Goal: Navigation & Orientation: Find specific page/section

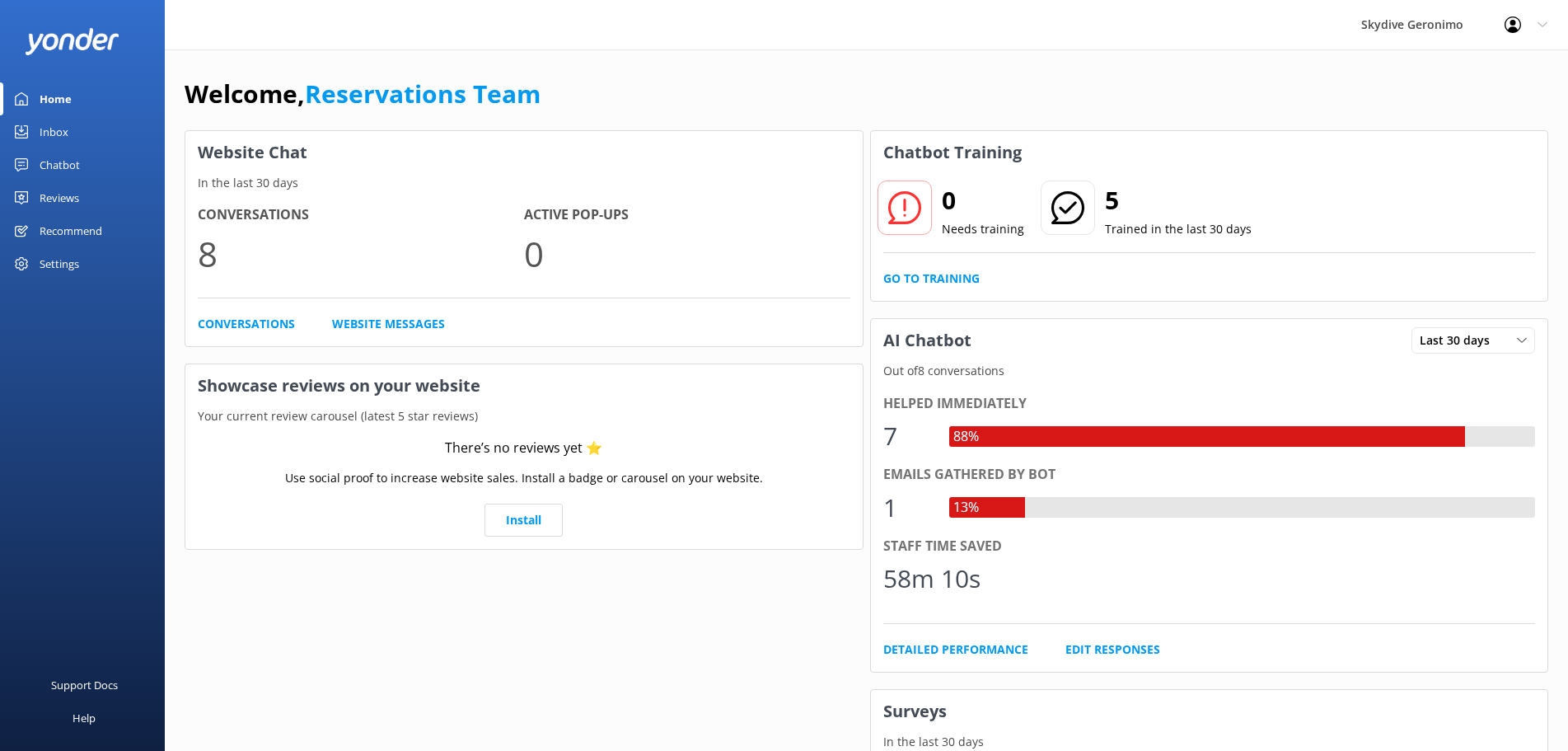
click at [42, 168] on div "Chatbot" at bounding box center [60, 165] width 40 height 33
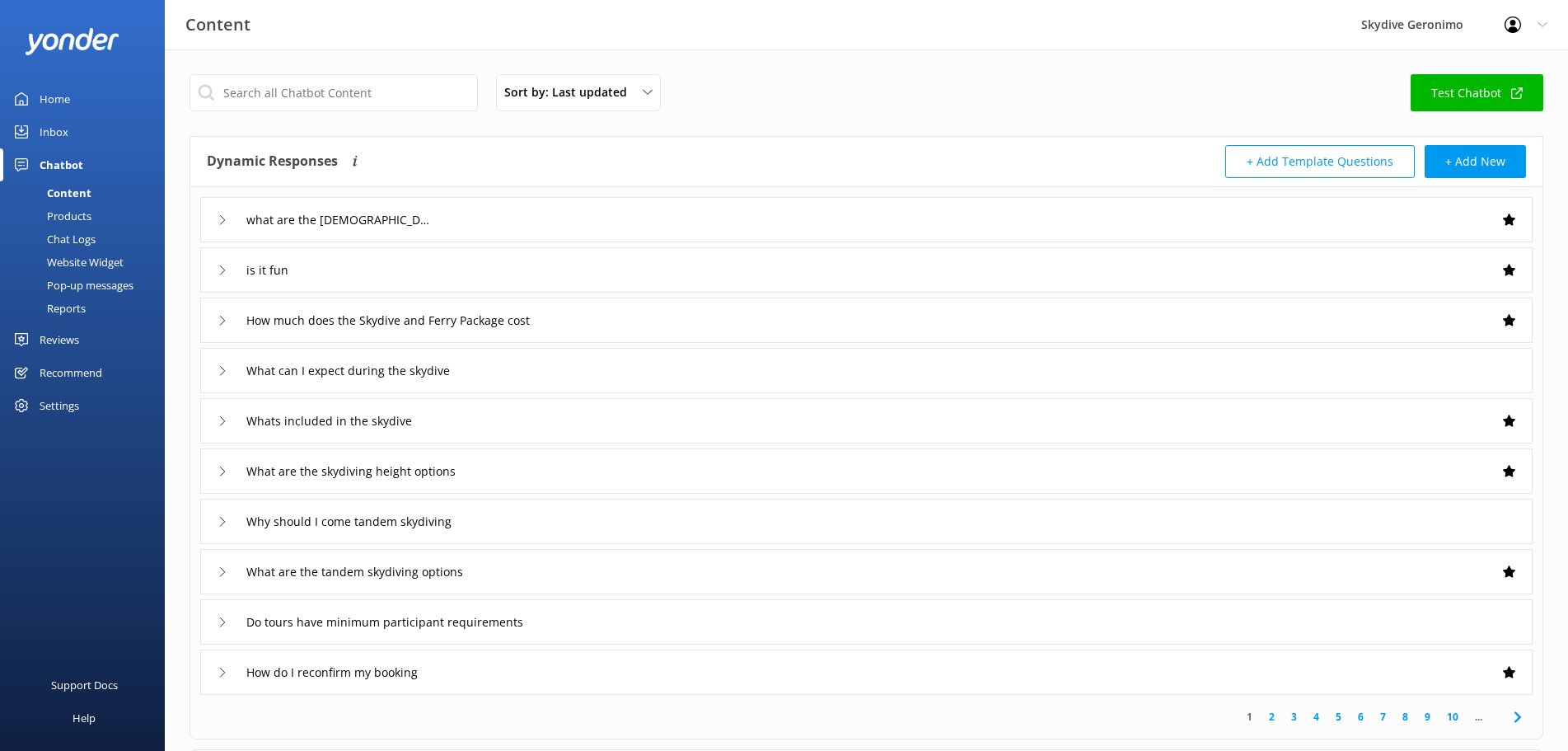
click at [75, 126] on link "Inbox" at bounding box center [83, 132] width 165 height 33
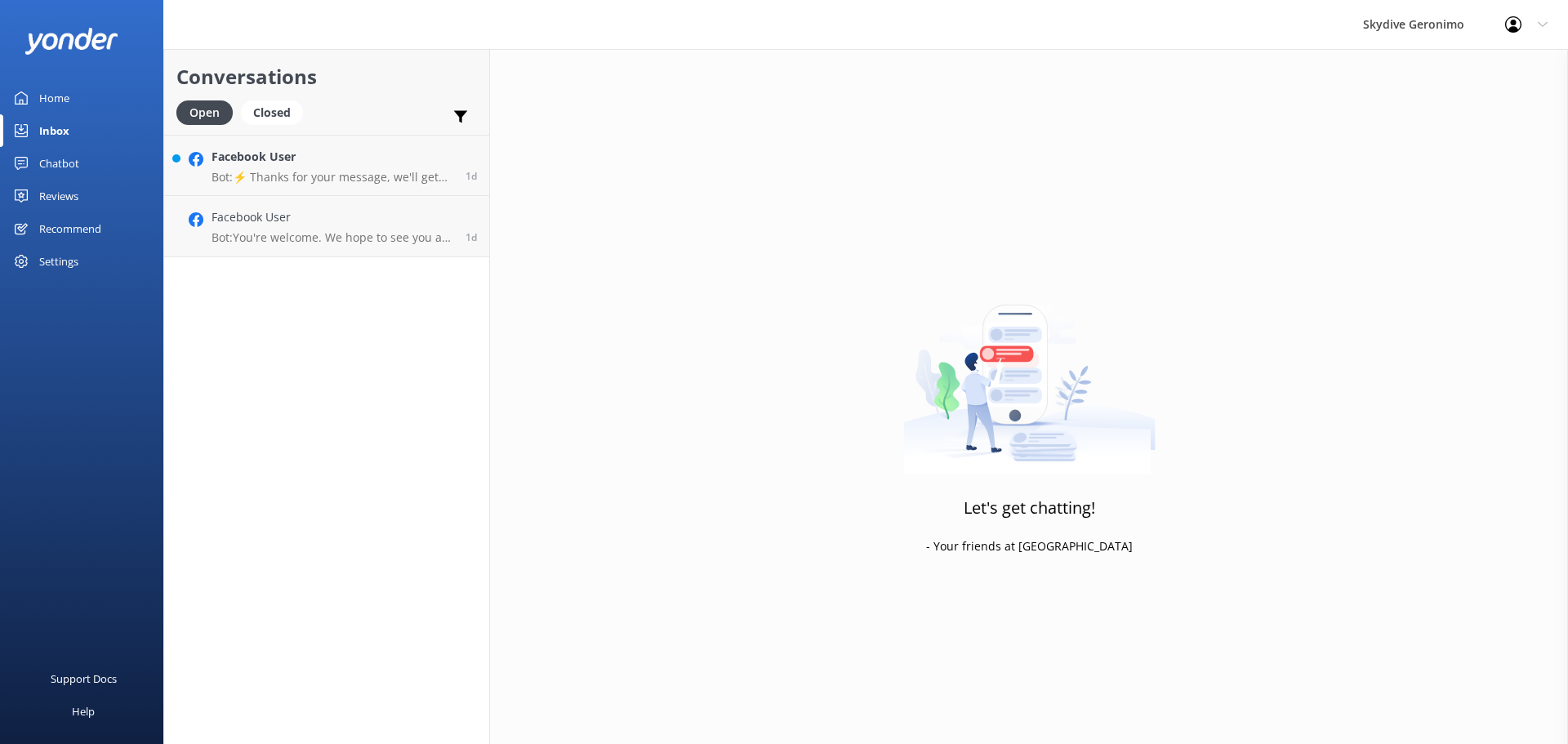
drag, startPoint x: 66, startPoint y: 92, endPoint x: 151, endPoint y: 97, distance: 85.1
click at [66, 92] on div "Home" at bounding box center [54, 98] width 30 height 33
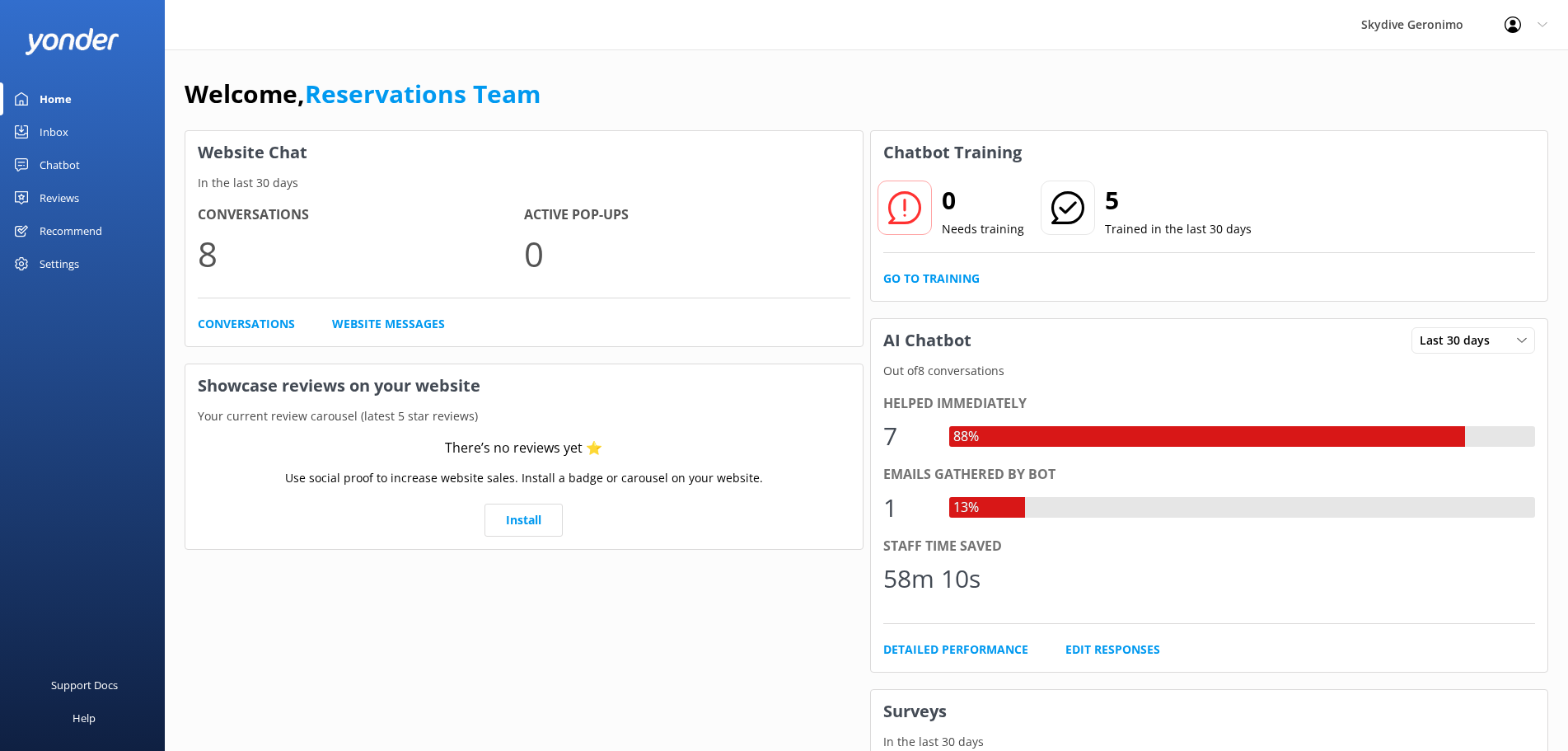
click at [108, 169] on link "Chatbot" at bounding box center [83, 165] width 165 height 33
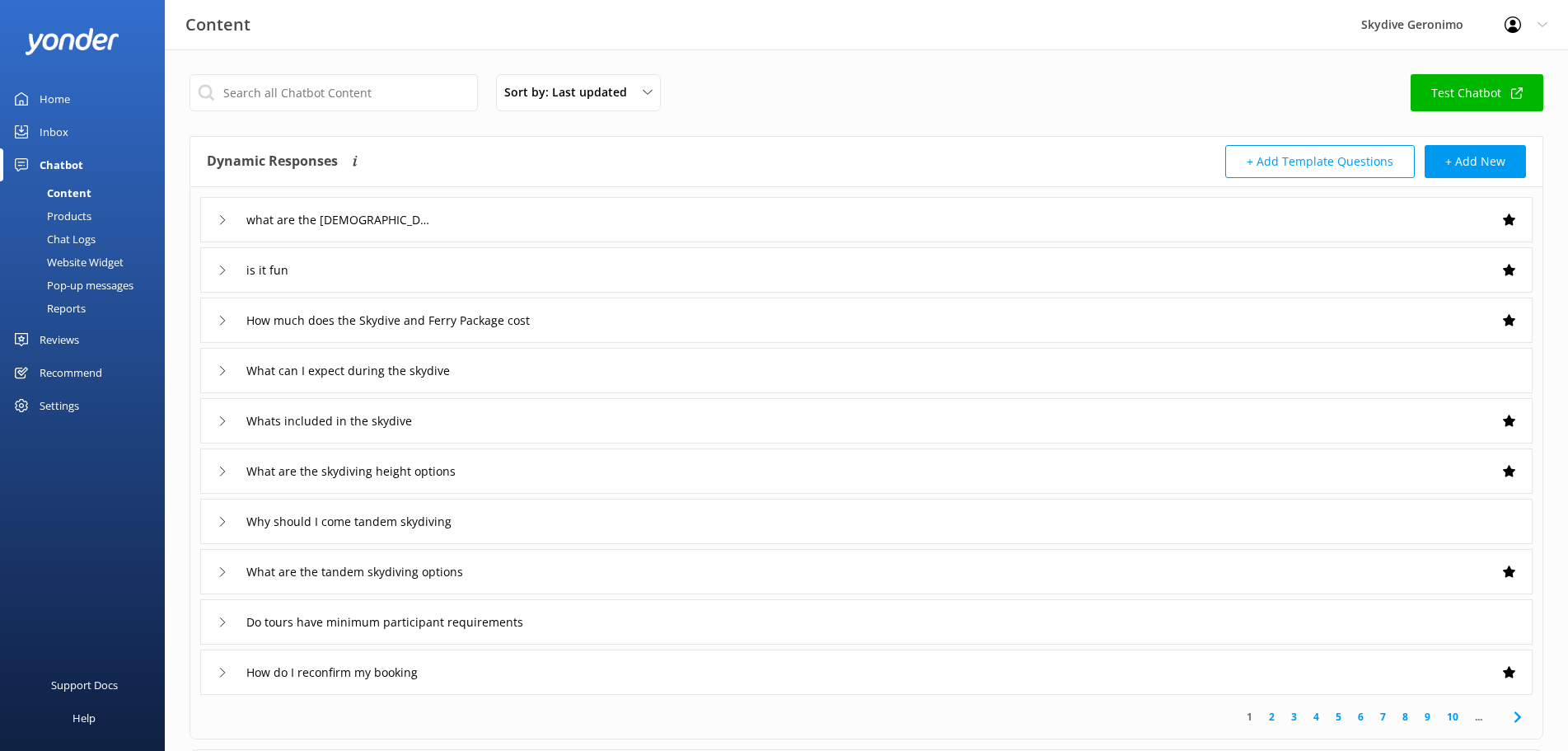
click at [101, 170] on link "Chatbot" at bounding box center [83, 165] width 165 height 33
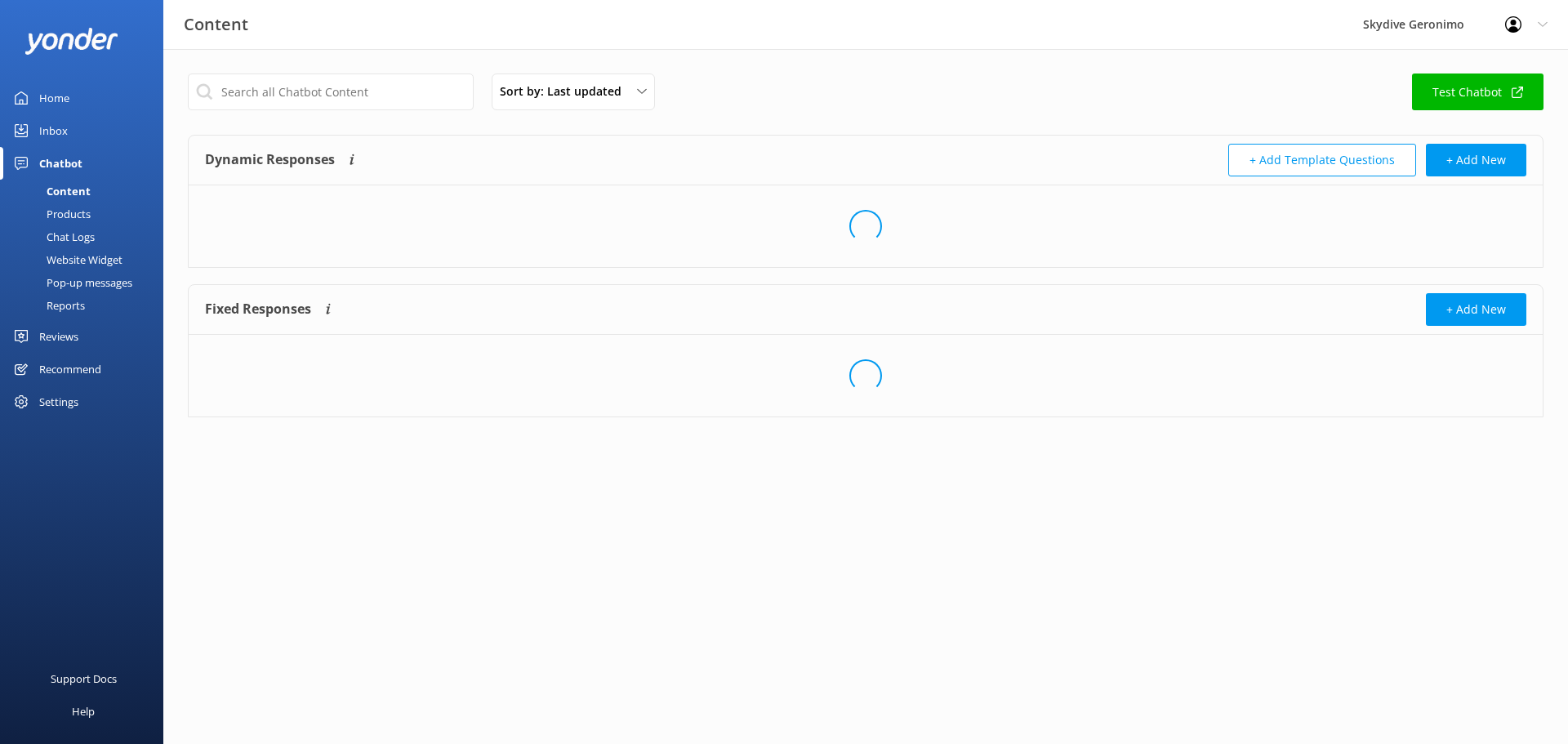
click at [57, 118] on div "Inbox" at bounding box center [53, 131] width 29 height 33
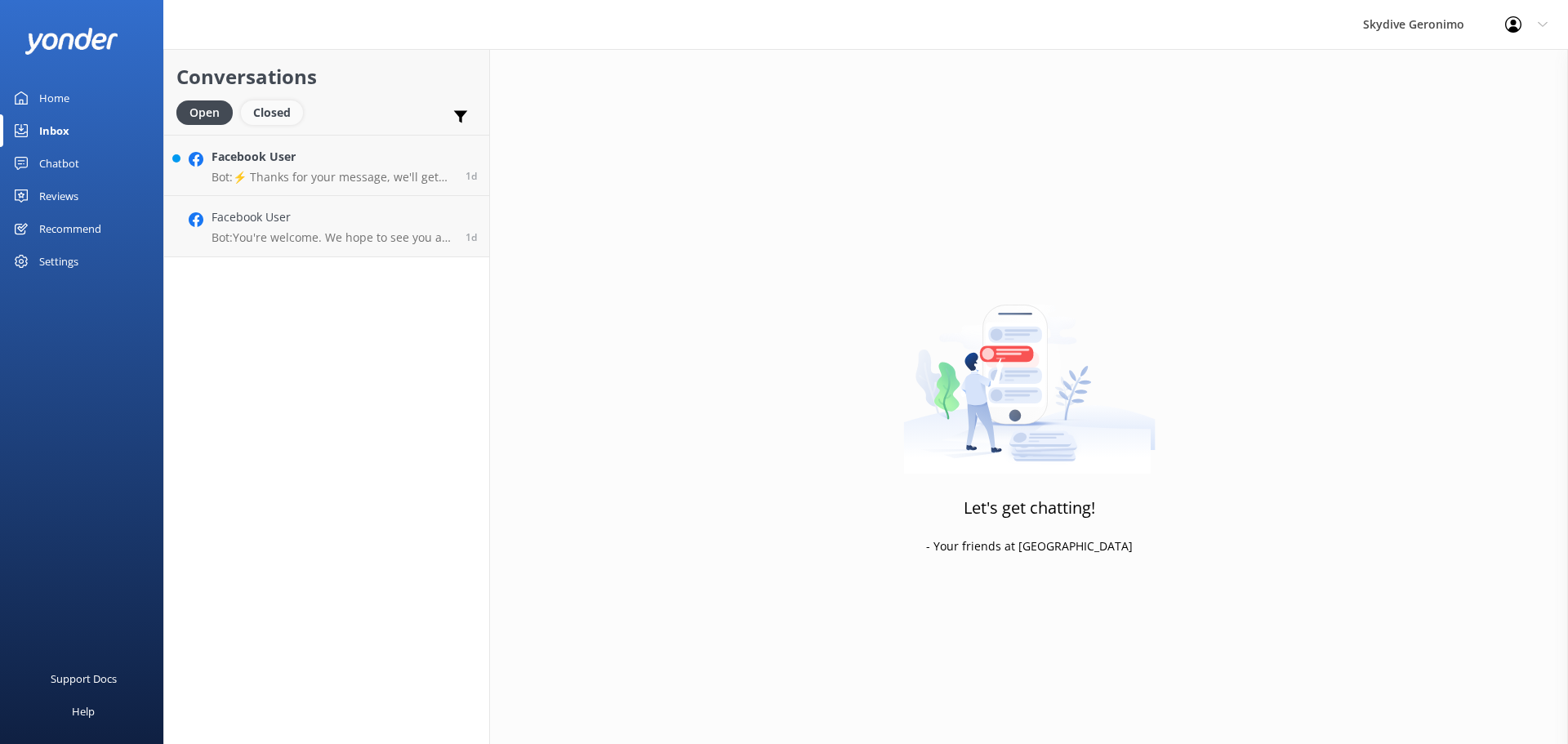
click at [287, 112] on div "Closed" at bounding box center [272, 112] width 62 height 24
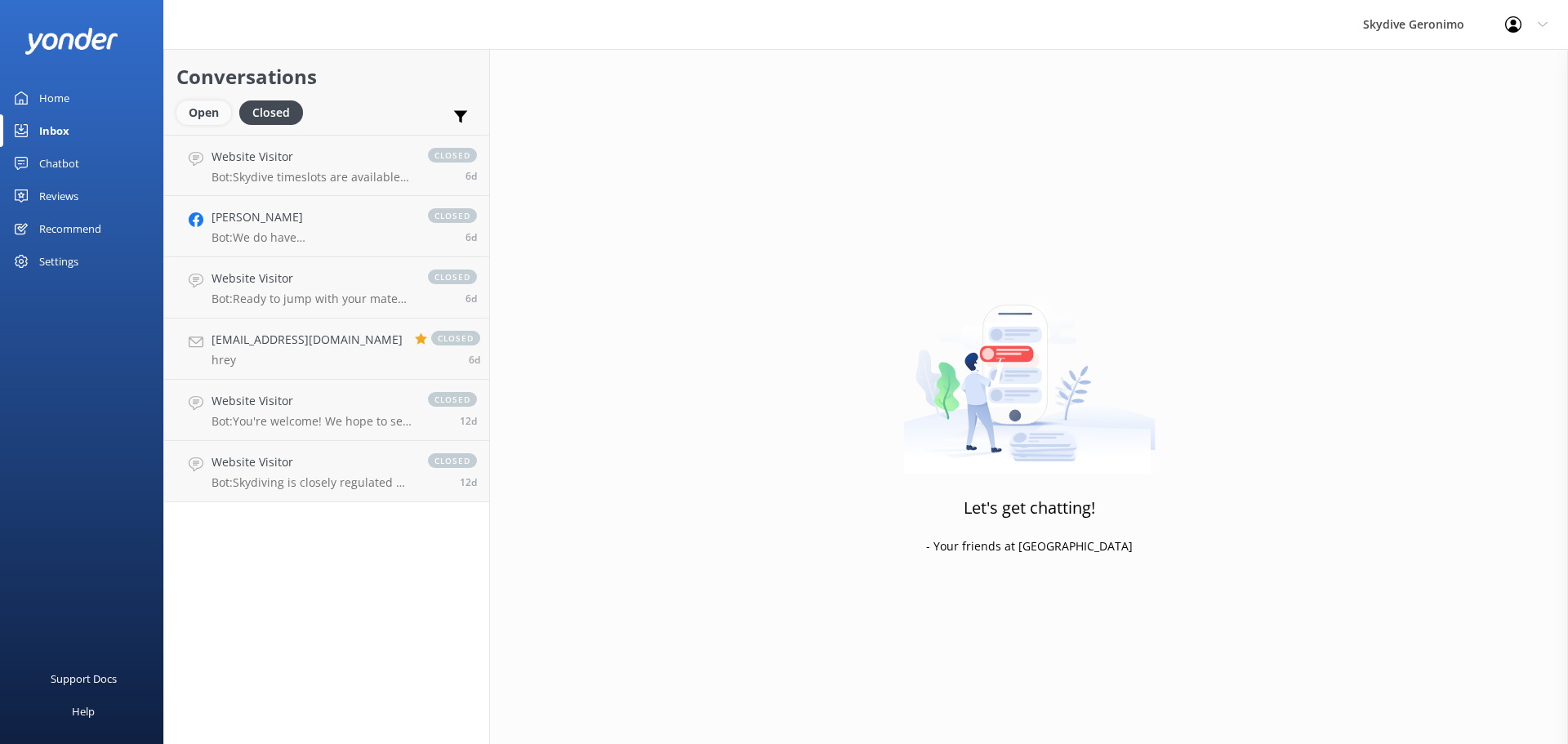
click at [218, 114] on div "Open" at bounding box center [204, 112] width 55 height 24
